Goal: Transaction & Acquisition: Purchase product/service

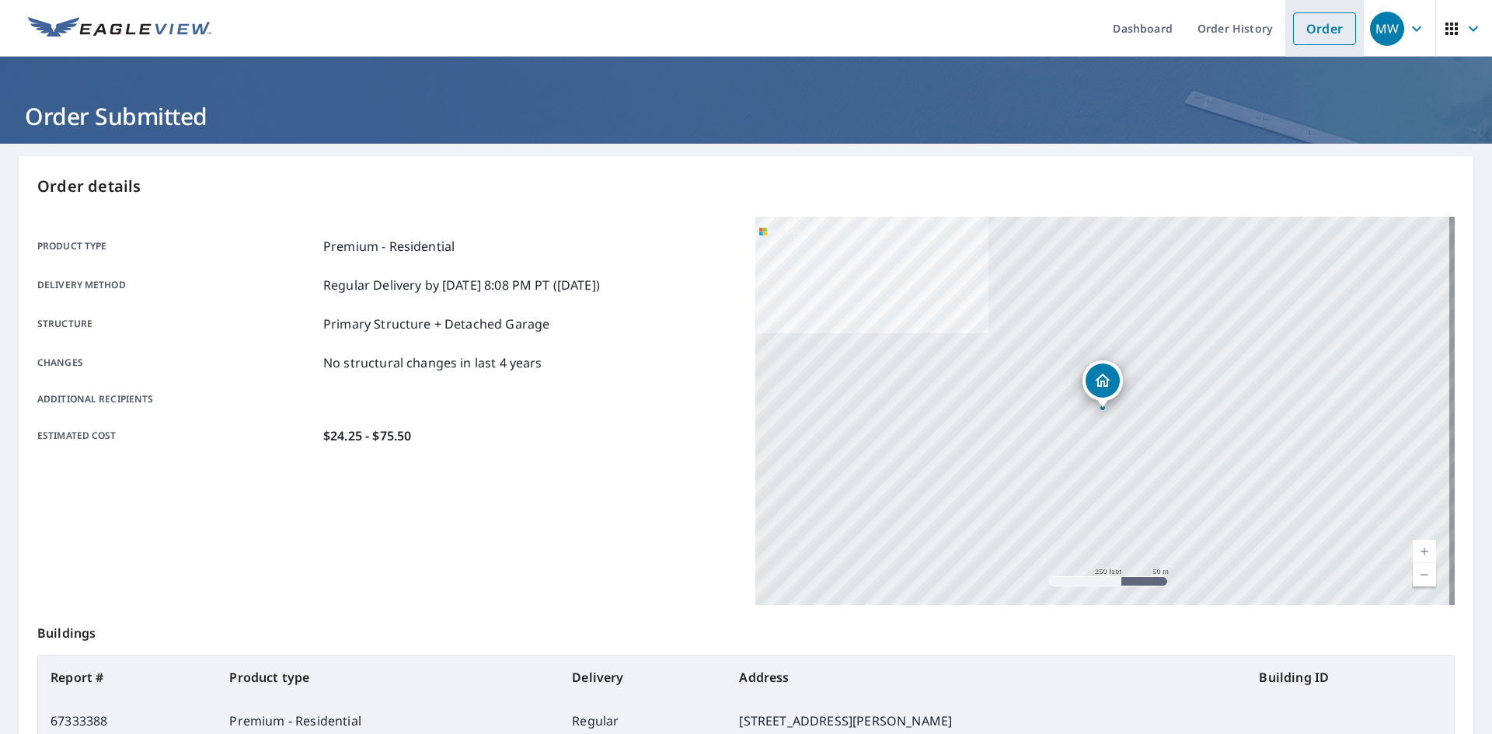
click at [1305, 29] on link "Order" at bounding box center [1324, 28] width 63 height 33
